Goal: Find specific page/section: Find specific page/section

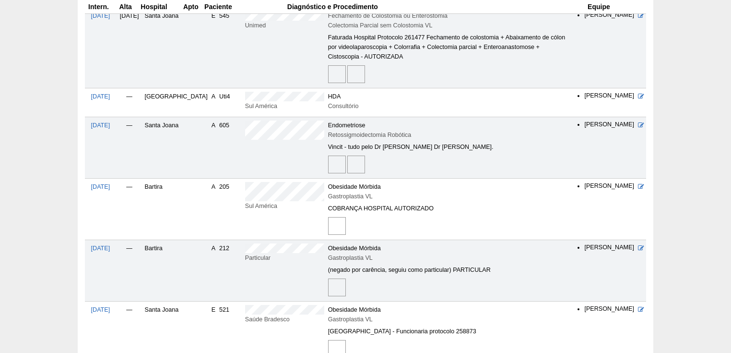
scroll to position [499, 0]
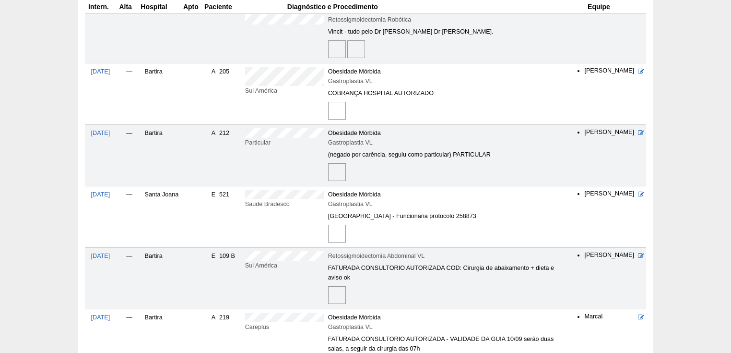
click at [328, 233] on img at bounding box center [337, 234] width 18 height 18
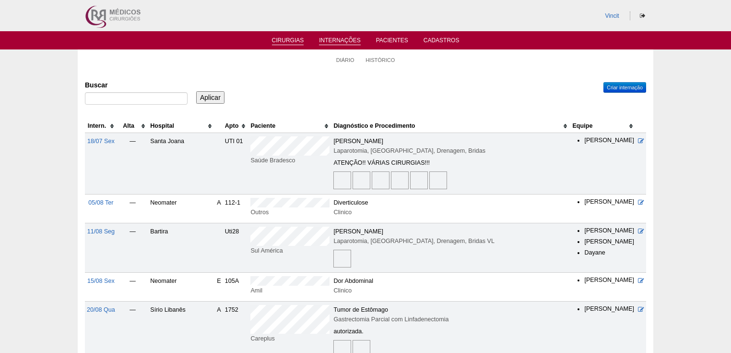
click at [293, 38] on link "Cirurgias" at bounding box center [288, 41] width 32 height 8
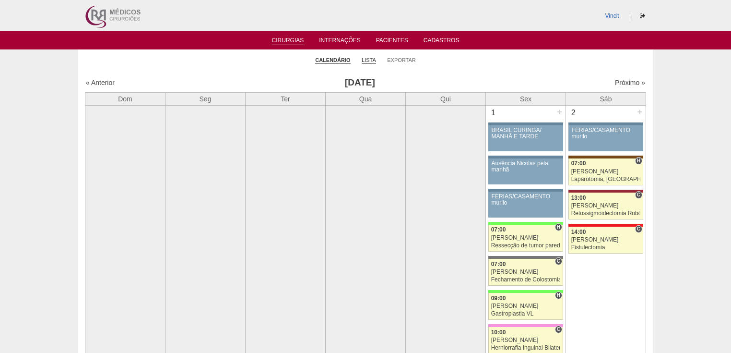
click at [369, 59] on link "Lista" at bounding box center [369, 60] width 14 height 7
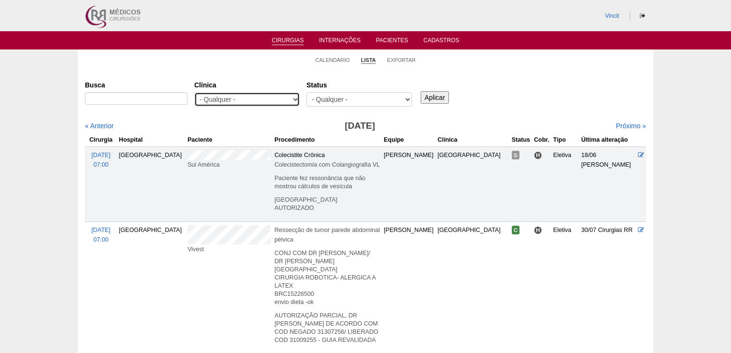
click at [292, 98] on select "- Qualquer - 6R Alphaville Assunção Bartira Brasil Christovão da Gama Cruz Azul…" at bounding box center [247, 99] width 106 height 14
select select "23"
click at [194, 92] on select "- Qualquer - 6R Alphaville Assunção Bartira Brasil Christovão da Gama Cruz Azul…" at bounding box center [247, 99] width 106 height 14
click at [429, 95] on input "Aplicar" at bounding box center [435, 97] width 28 height 12
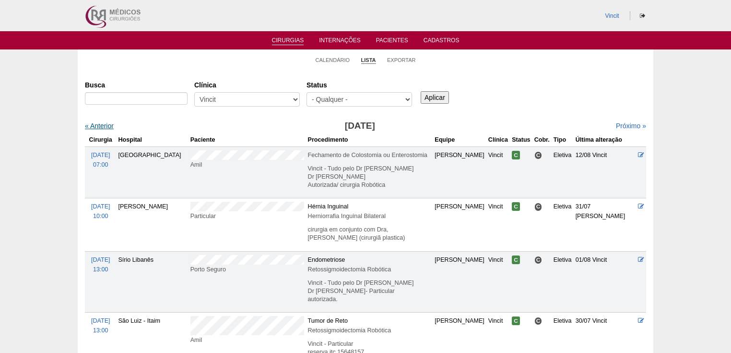
click at [107, 126] on link "« Anterior" at bounding box center [99, 126] width 29 height 8
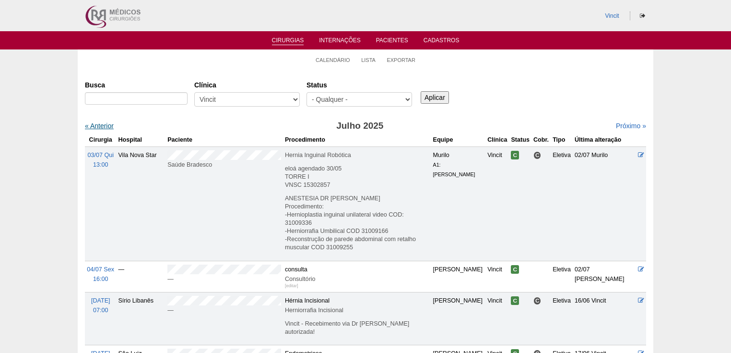
click at [92, 123] on link "« Anterior" at bounding box center [99, 126] width 29 height 8
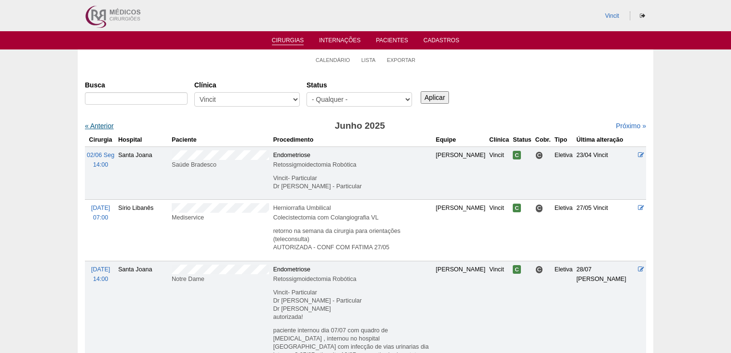
click at [101, 126] on link "« Anterior" at bounding box center [99, 126] width 29 height 8
